Goal: Navigation & Orientation: Find specific page/section

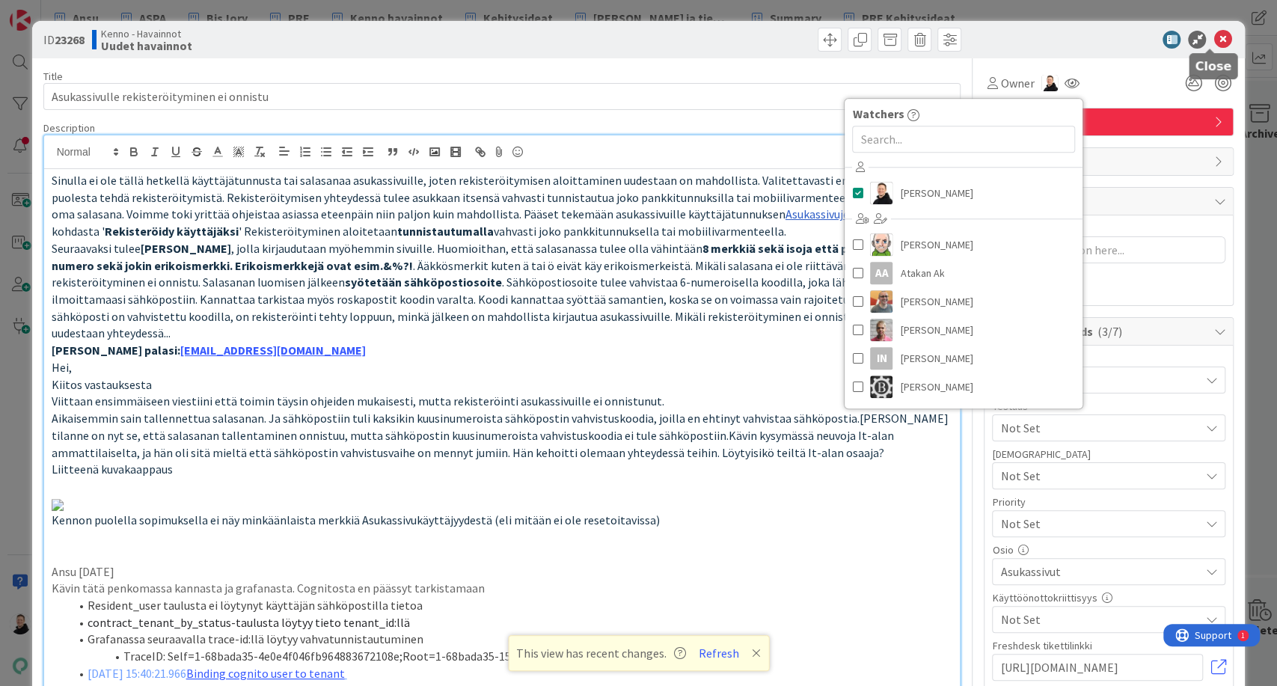
click at [1213, 35] on icon at bounding box center [1222, 40] width 18 height 18
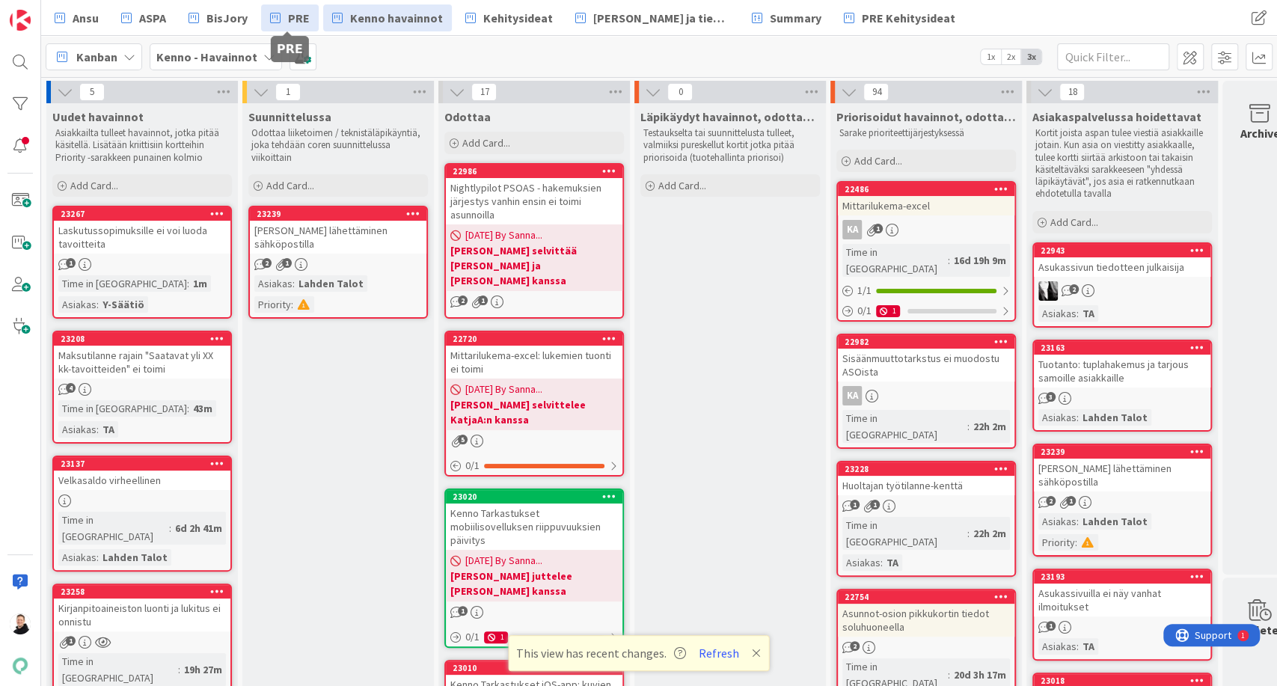
click at [293, 19] on span "PRE" at bounding box center [299, 18] width 22 height 18
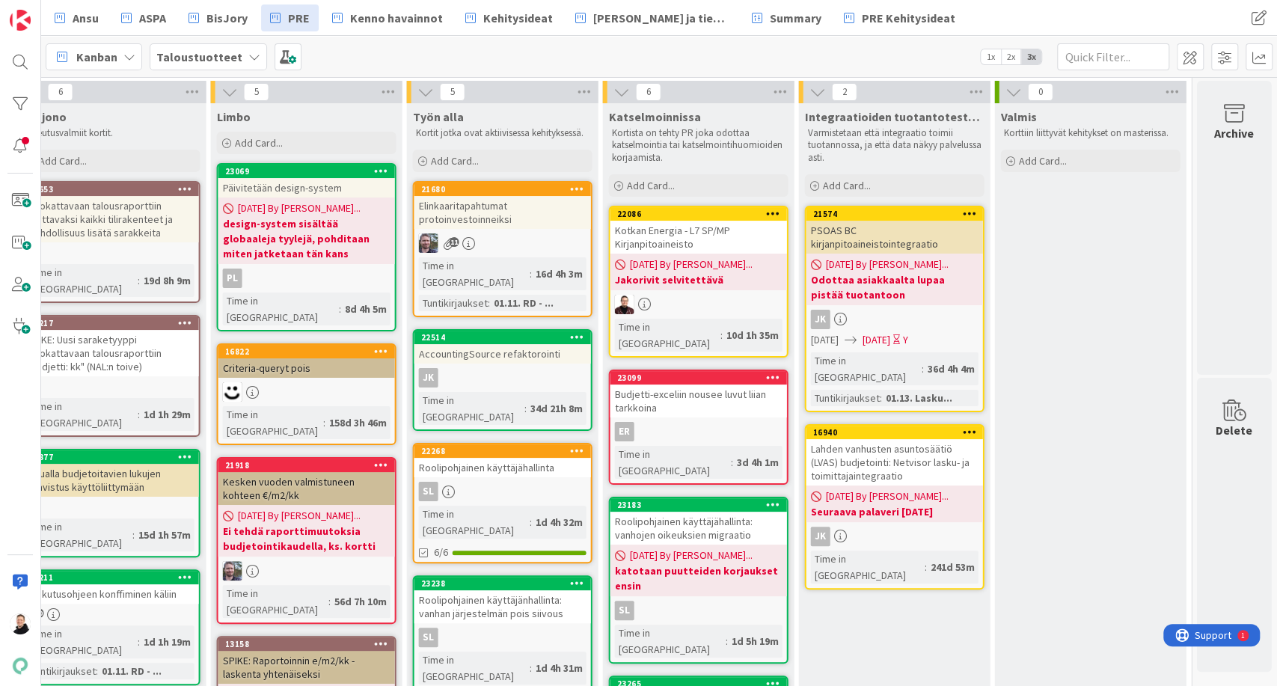
scroll to position [49, 2047]
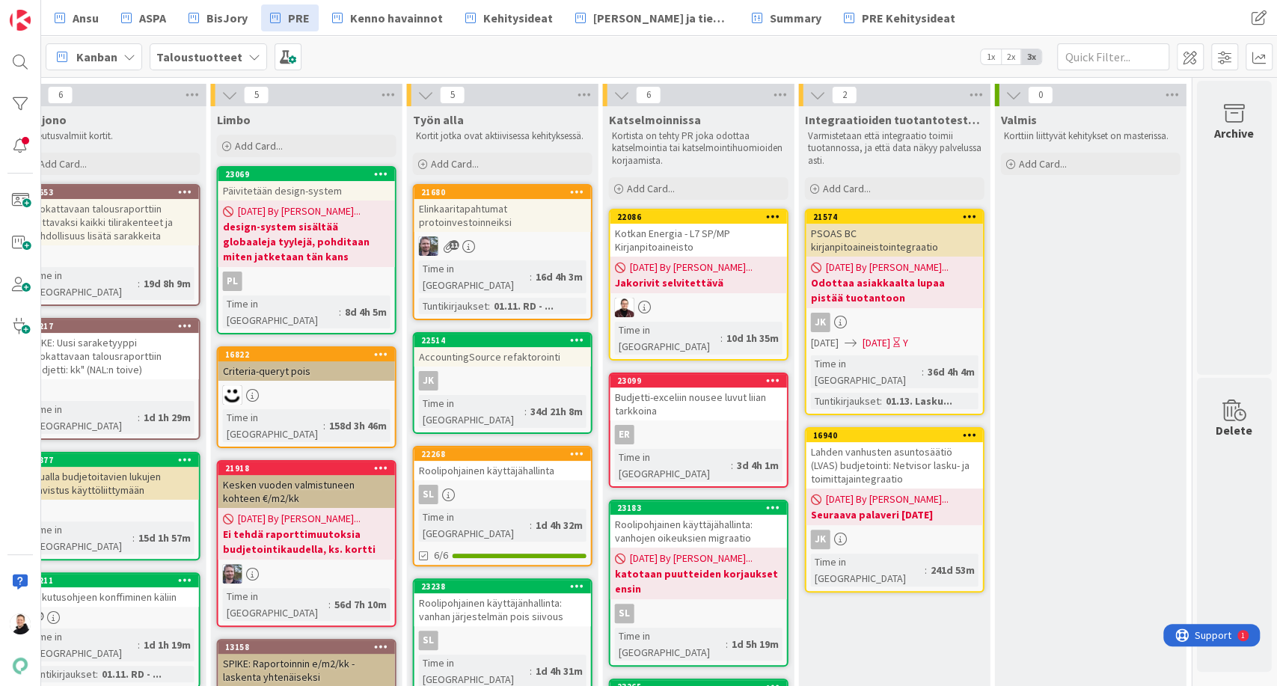
click at [849, 243] on div "PSOAS BC kirjanpitoaineistointegraatio" at bounding box center [894, 240] width 177 height 33
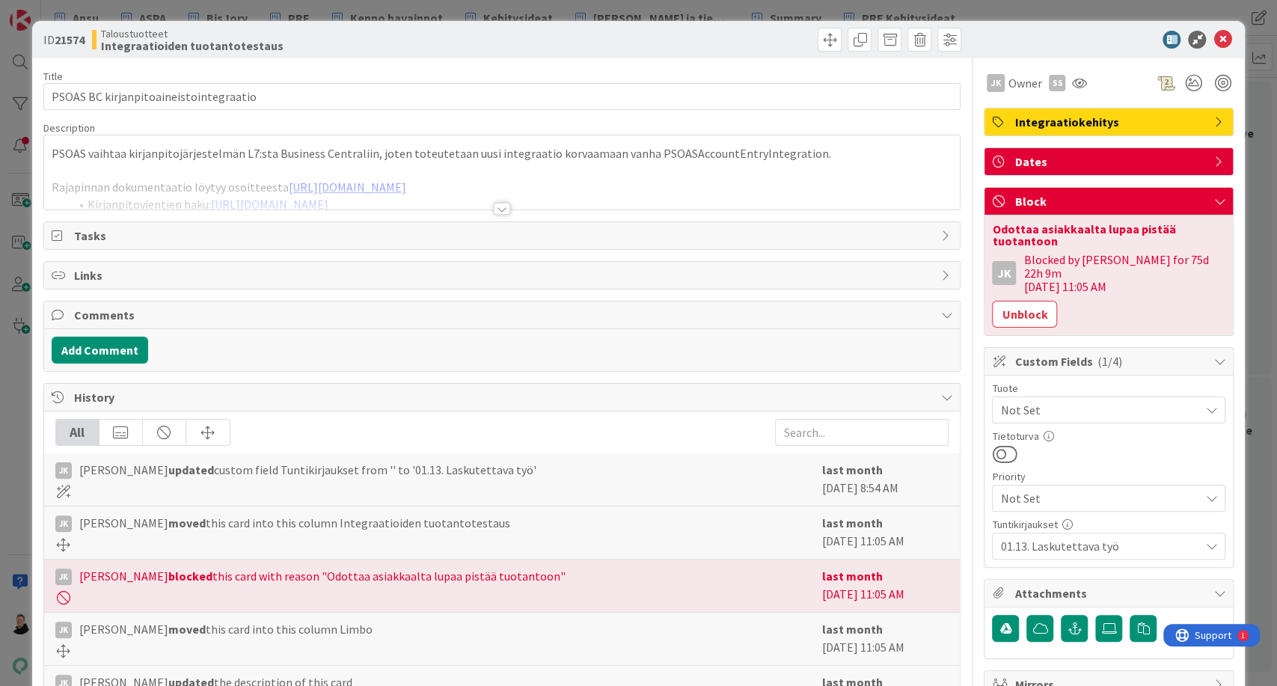
click at [494, 211] on div at bounding box center [502, 209] width 16 height 12
